Goal: Check status: Check status

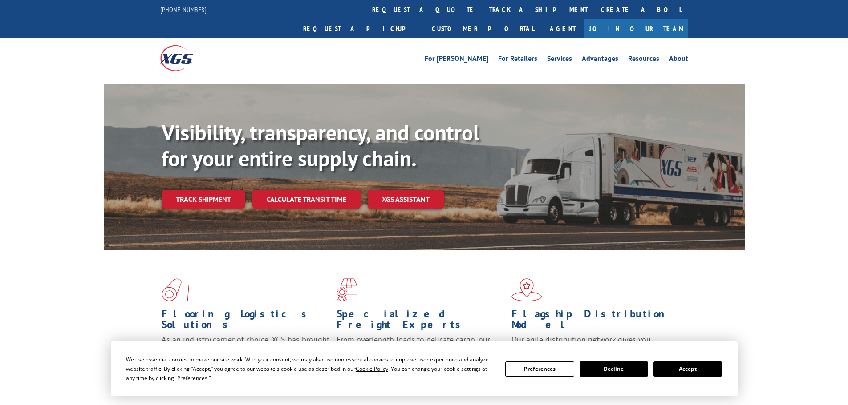
click at [190, 190] on link "Track shipment" at bounding box center [204, 199] width 84 height 19
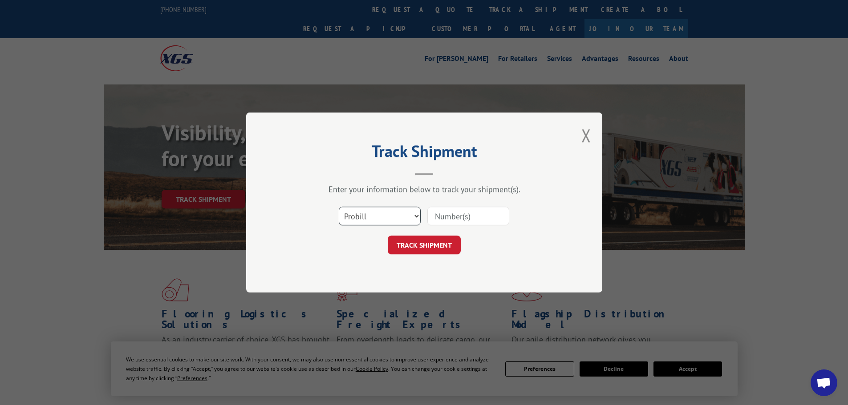
click at [369, 211] on select "Select category... Probill BOL PO" at bounding box center [380, 216] width 82 height 19
select select "bol"
click at [339, 207] on select "Select category... Probill BOL PO" at bounding box center [380, 216] width 82 height 19
click at [465, 215] on input at bounding box center [468, 216] width 82 height 19
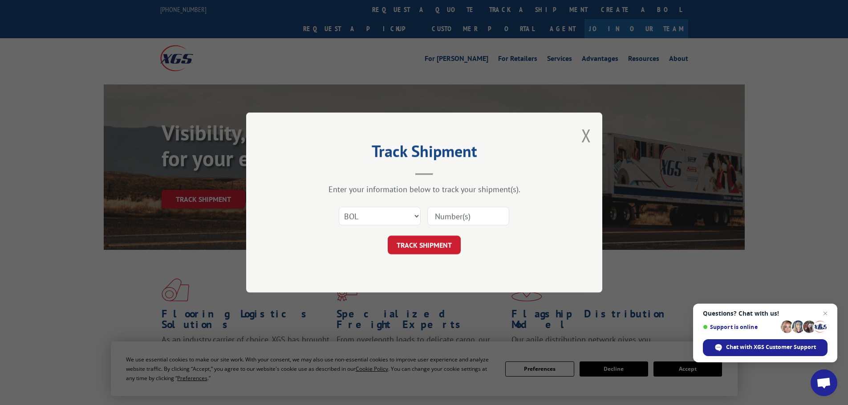
paste input "260680657"
type input "260680657"
click at [452, 242] on button "TRACK SHIPMENT" at bounding box center [424, 245] width 73 height 19
